Goal: Task Accomplishment & Management: Manage account settings

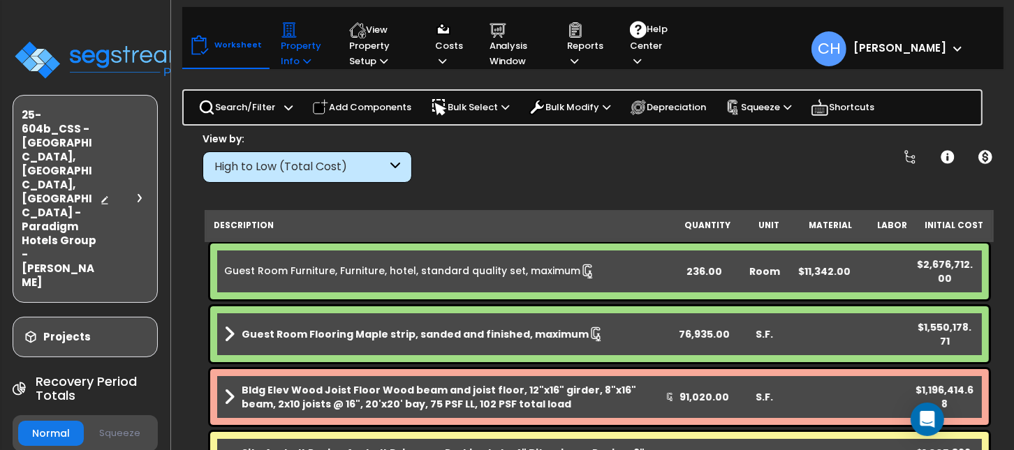
click at [288, 54] on p "Property Info" at bounding box center [302, 45] width 42 height 47
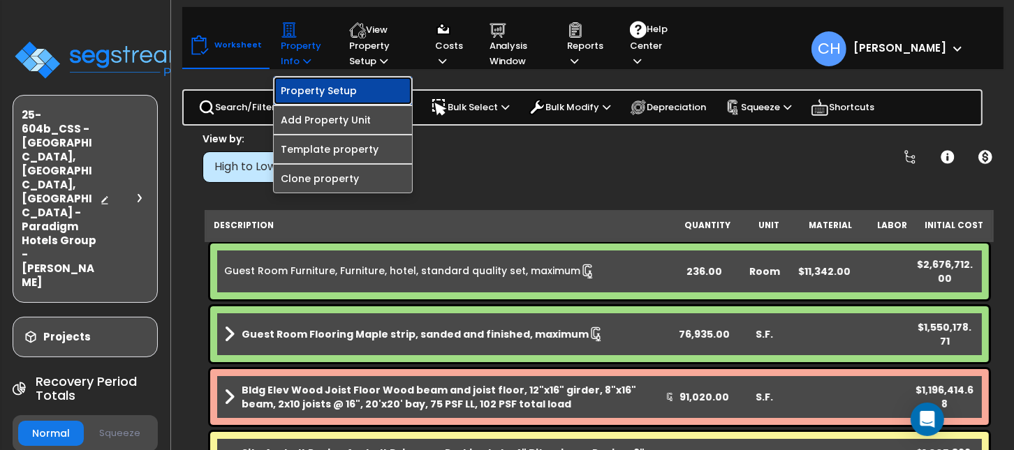
click at [313, 94] on link "Property Setup" at bounding box center [343, 91] width 138 height 28
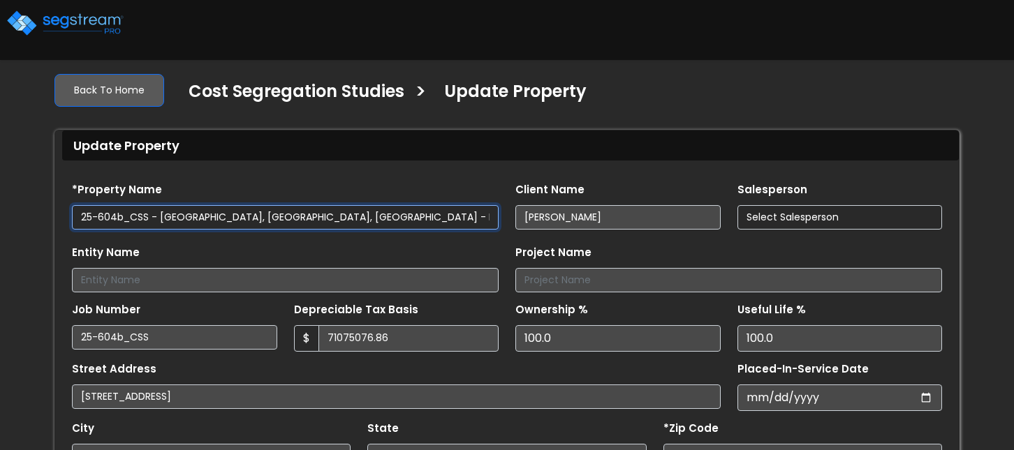
type input "71,075,076.86"
select select "2021"
